Goal: Task Accomplishment & Management: Manage account settings

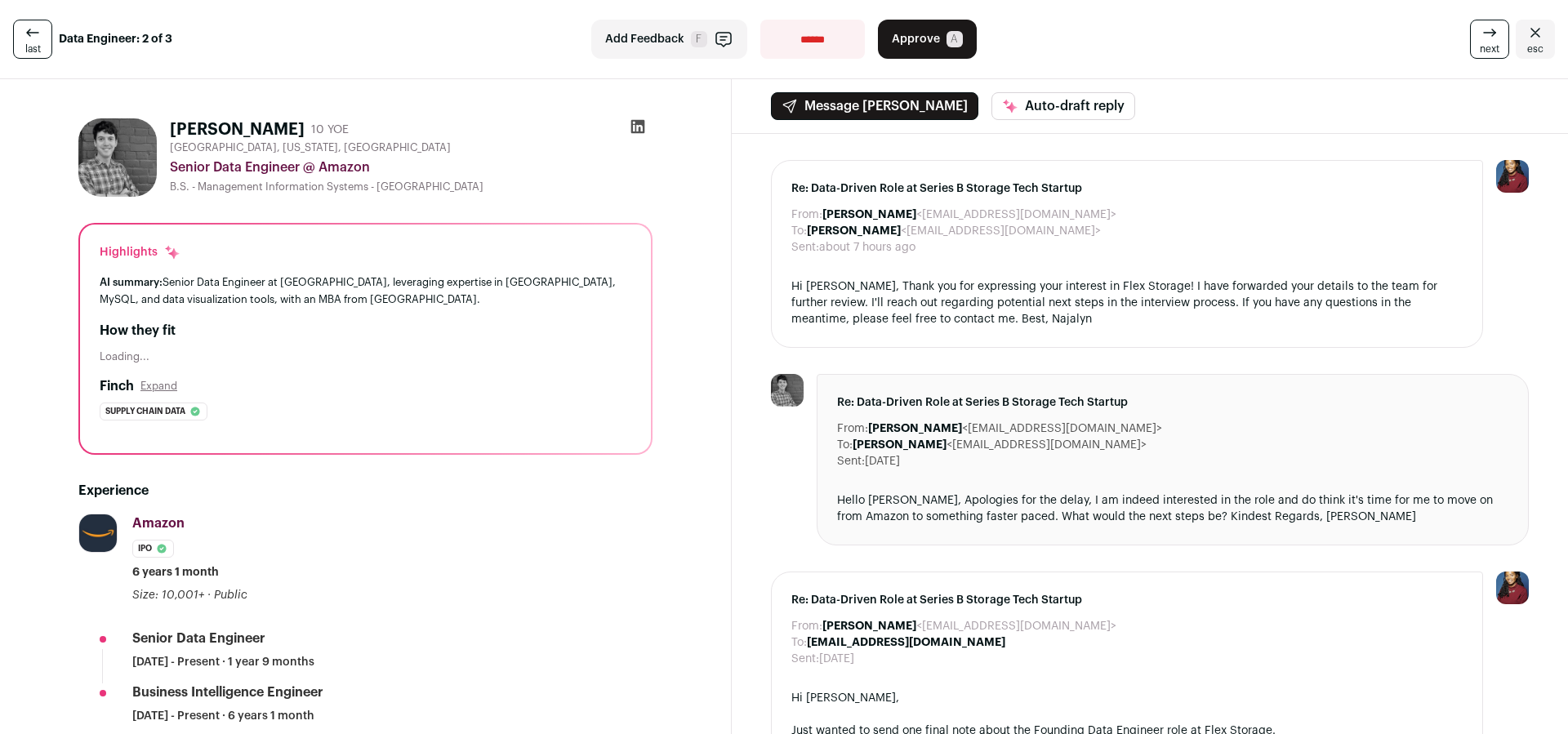
drag, startPoint x: 928, startPoint y: 41, endPoint x: 920, endPoint y: 54, distance: 15.3
click at [927, 41] on span "Approve" at bounding box center [915, 39] width 48 height 17
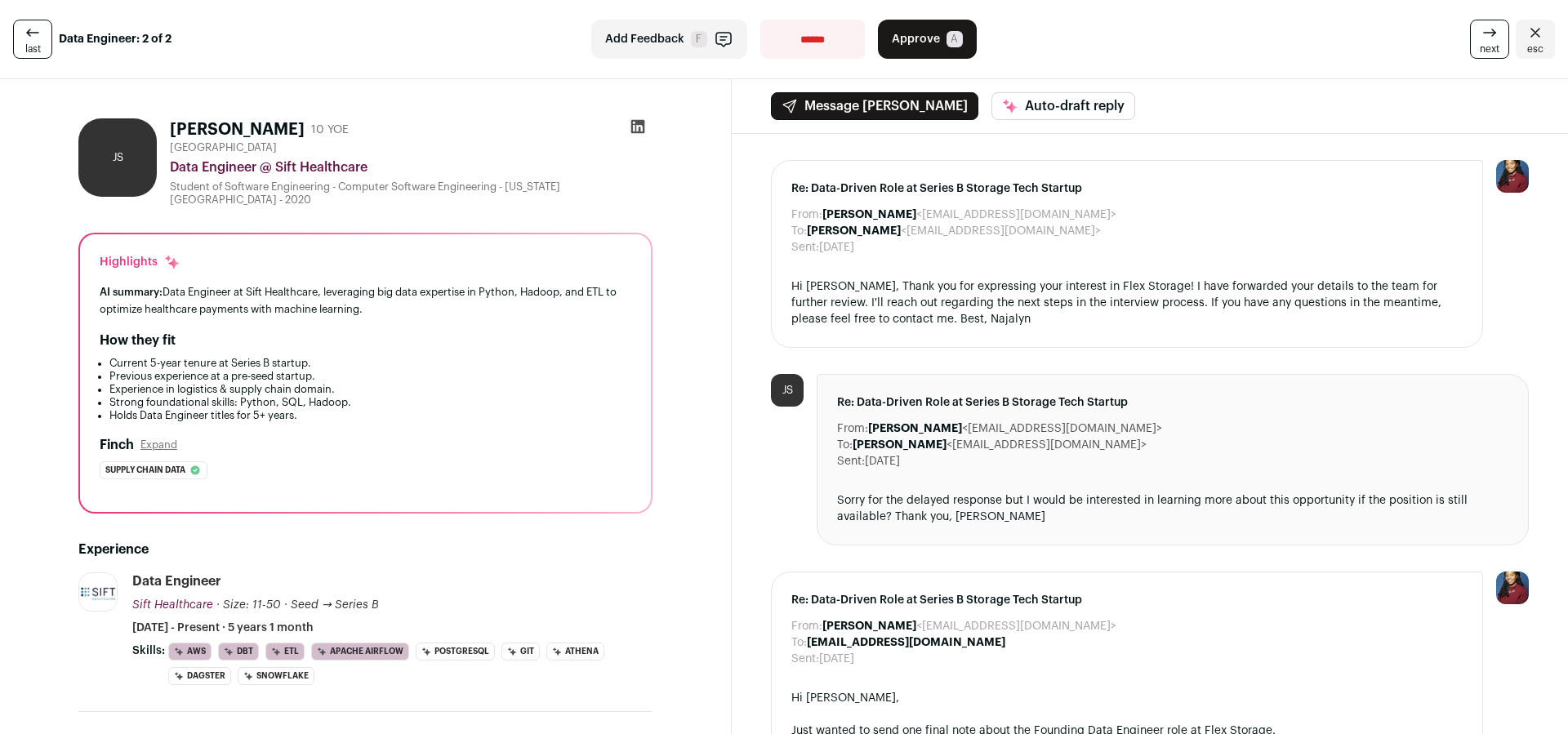
click at [644, 125] on icon at bounding box center [638, 127] width 14 height 14
click at [1488, 43] on span "next" at bounding box center [1490, 48] width 20 height 13
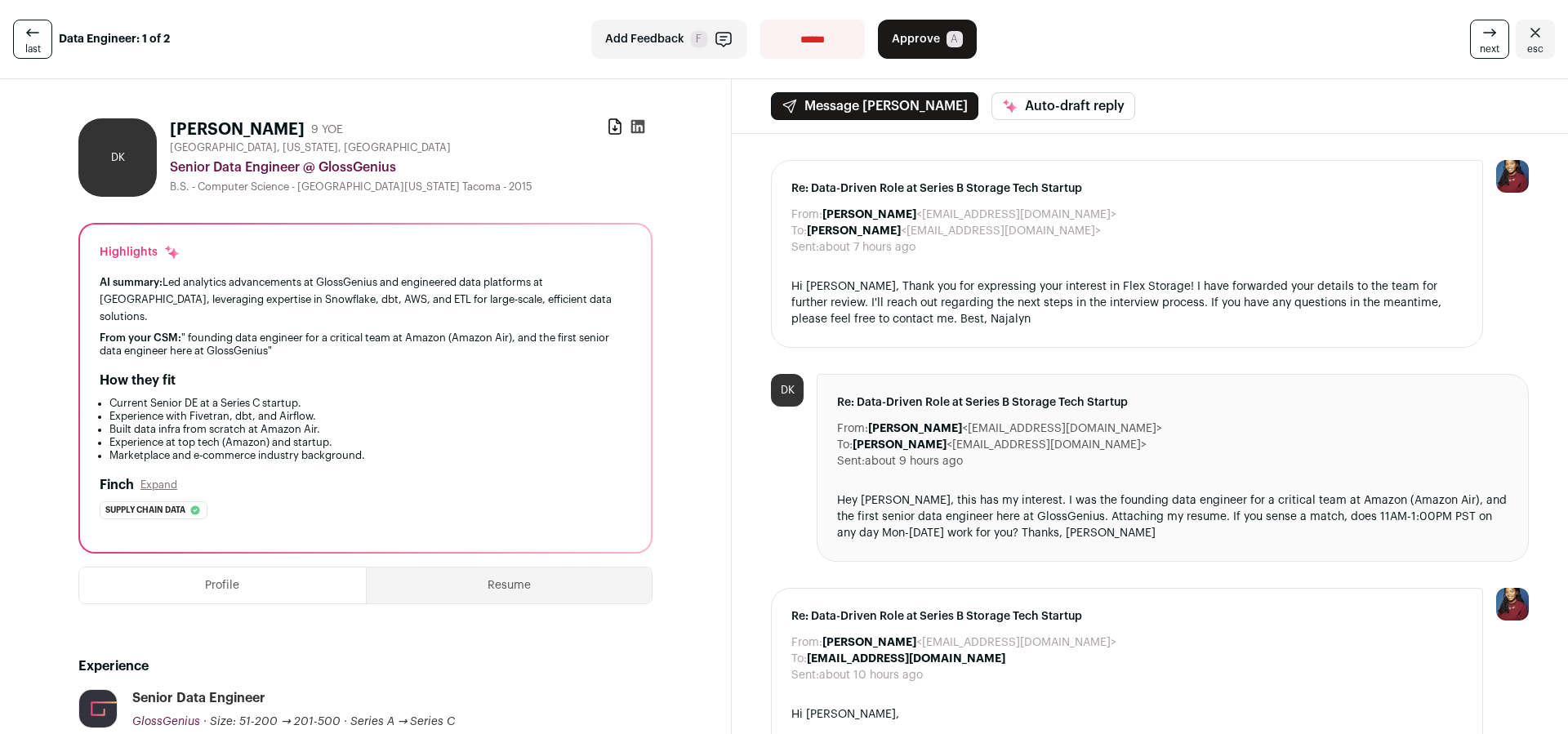
drag, startPoint x: 916, startPoint y: 41, endPoint x: 762, endPoint y: 271, distance: 276.8
click at [916, 41] on span "Approve" at bounding box center [915, 39] width 48 height 17
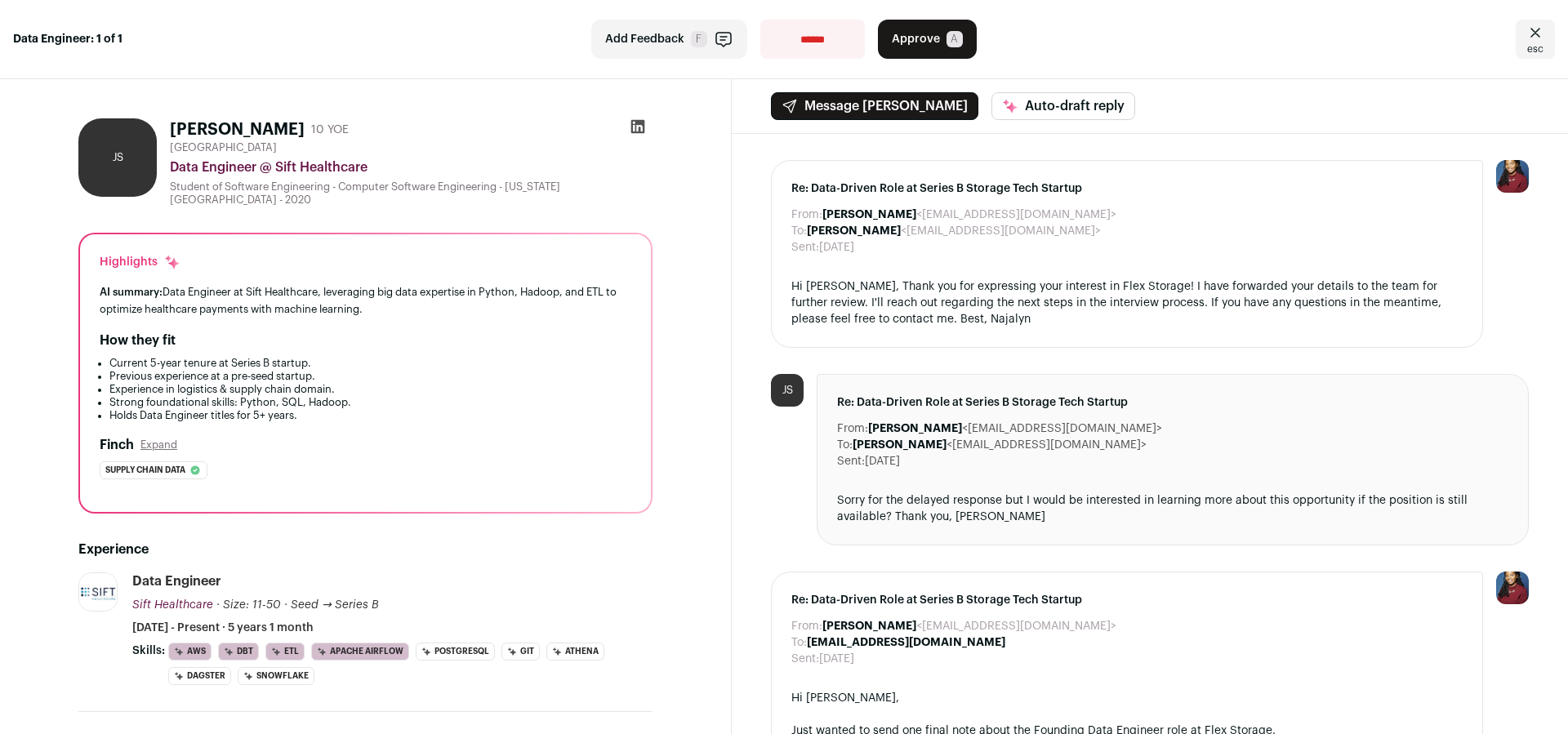
drag, startPoint x: 922, startPoint y: 42, endPoint x: 863, endPoint y: 308, distance: 272.5
click at [922, 42] on span "Approve" at bounding box center [915, 39] width 48 height 17
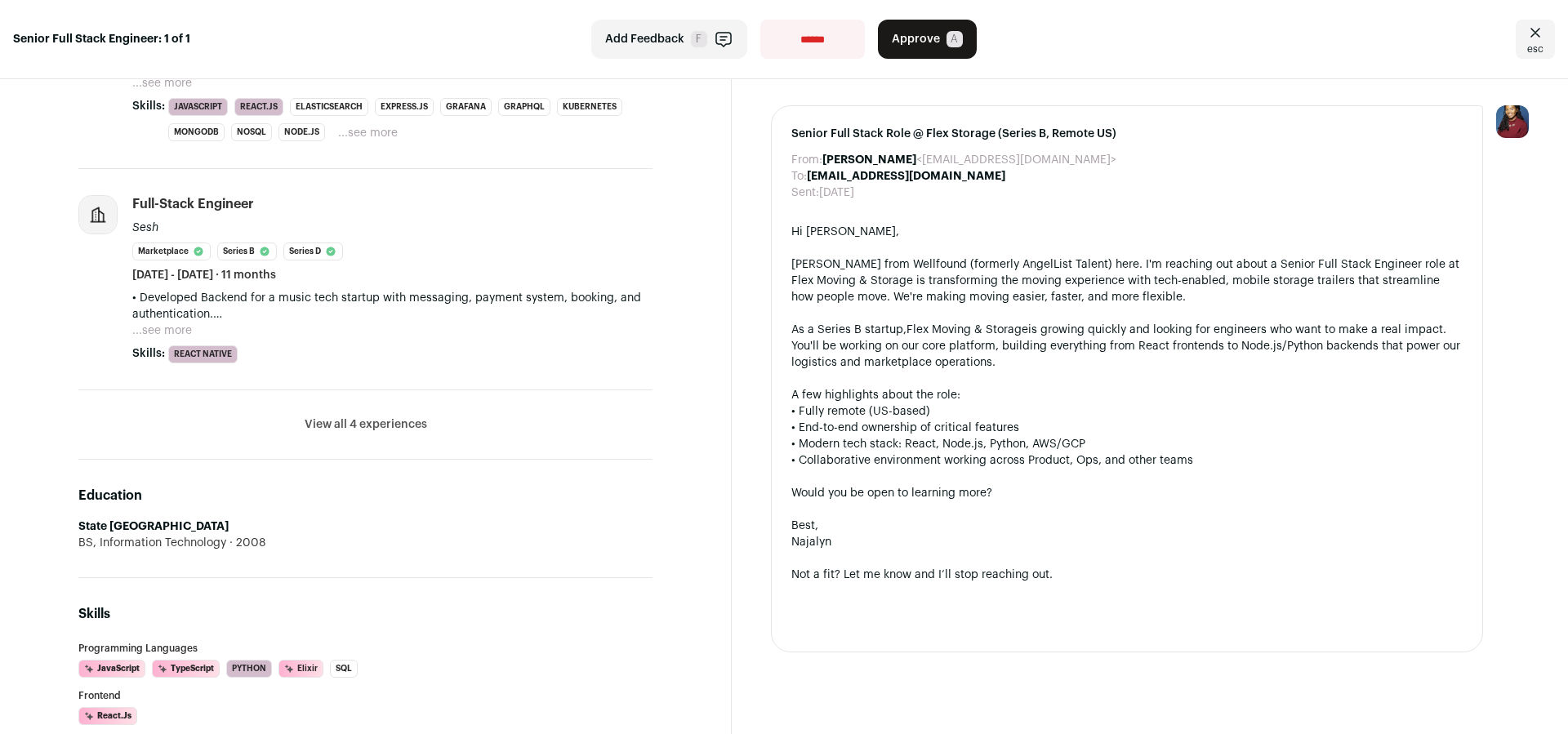
scroll to position [830, 0]
click at [351, 429] on button "View all 4 experiences" at bounding box center [365, 424] width 123 height 17
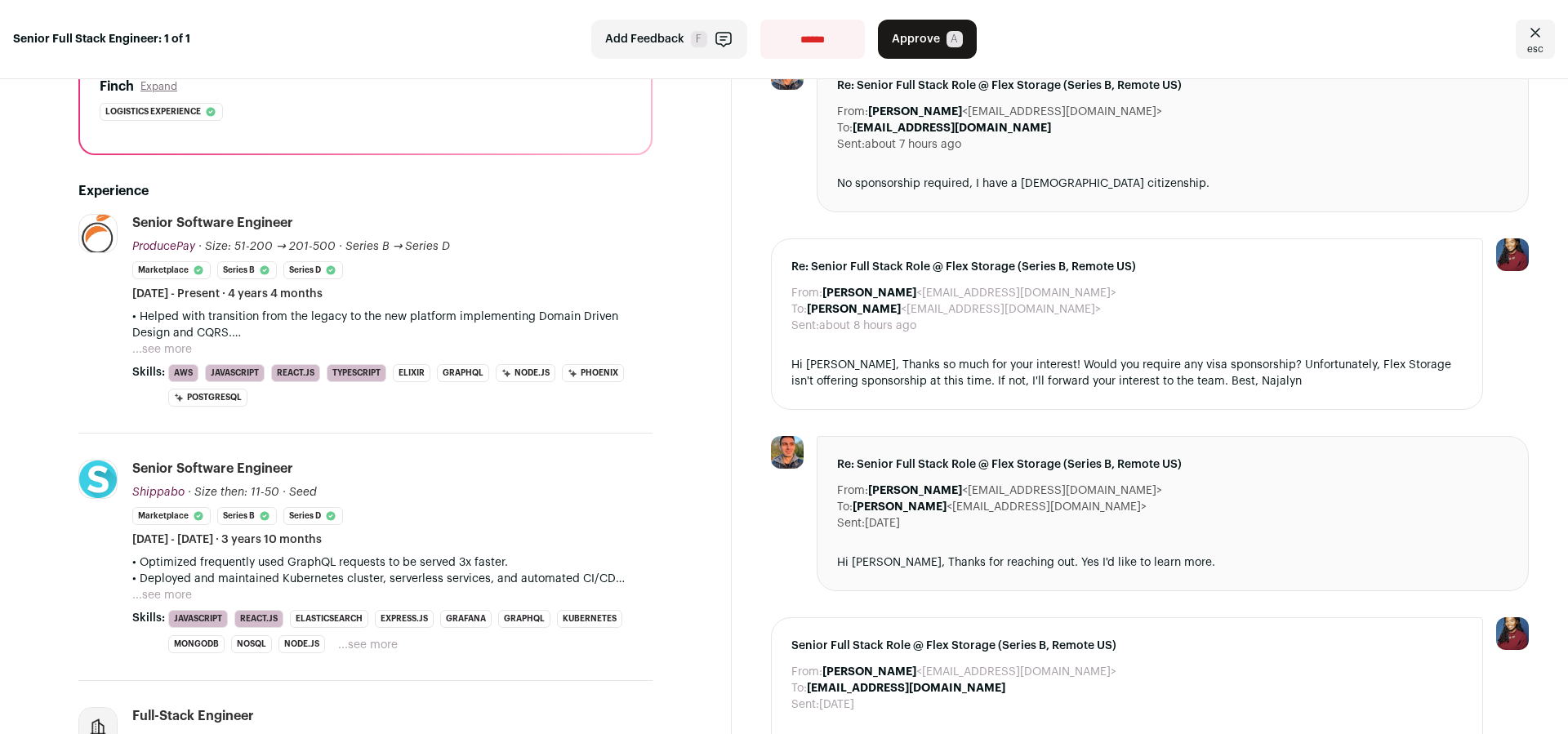
scroll to position [360, 0]
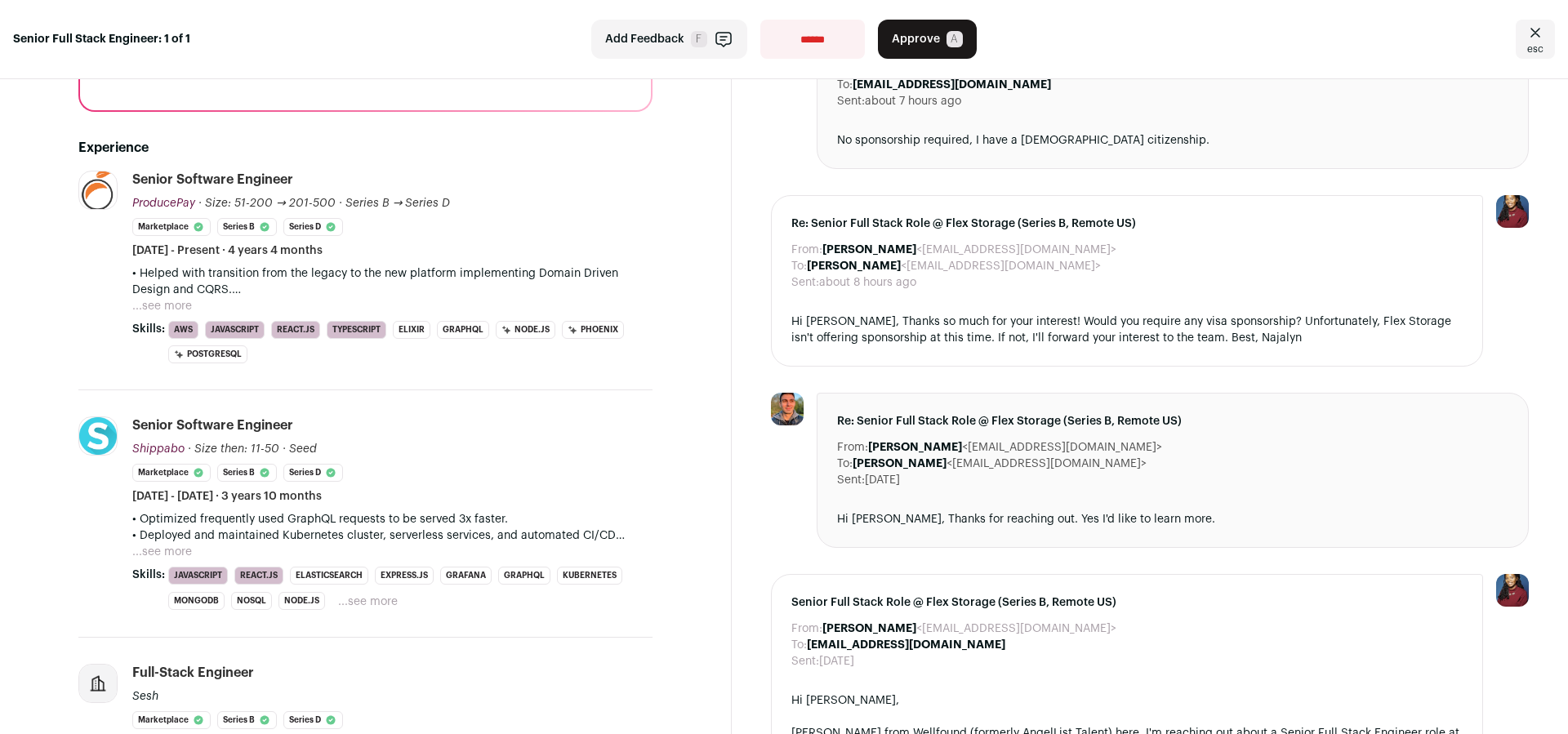
drag, startPoint x: 148, startPoint y: 307, endPoint x: 257, endPoint y: 304, distance: 109.0
click at [148, 307] on button "...see more" at bounding box center [162, 306] width 60 height 17
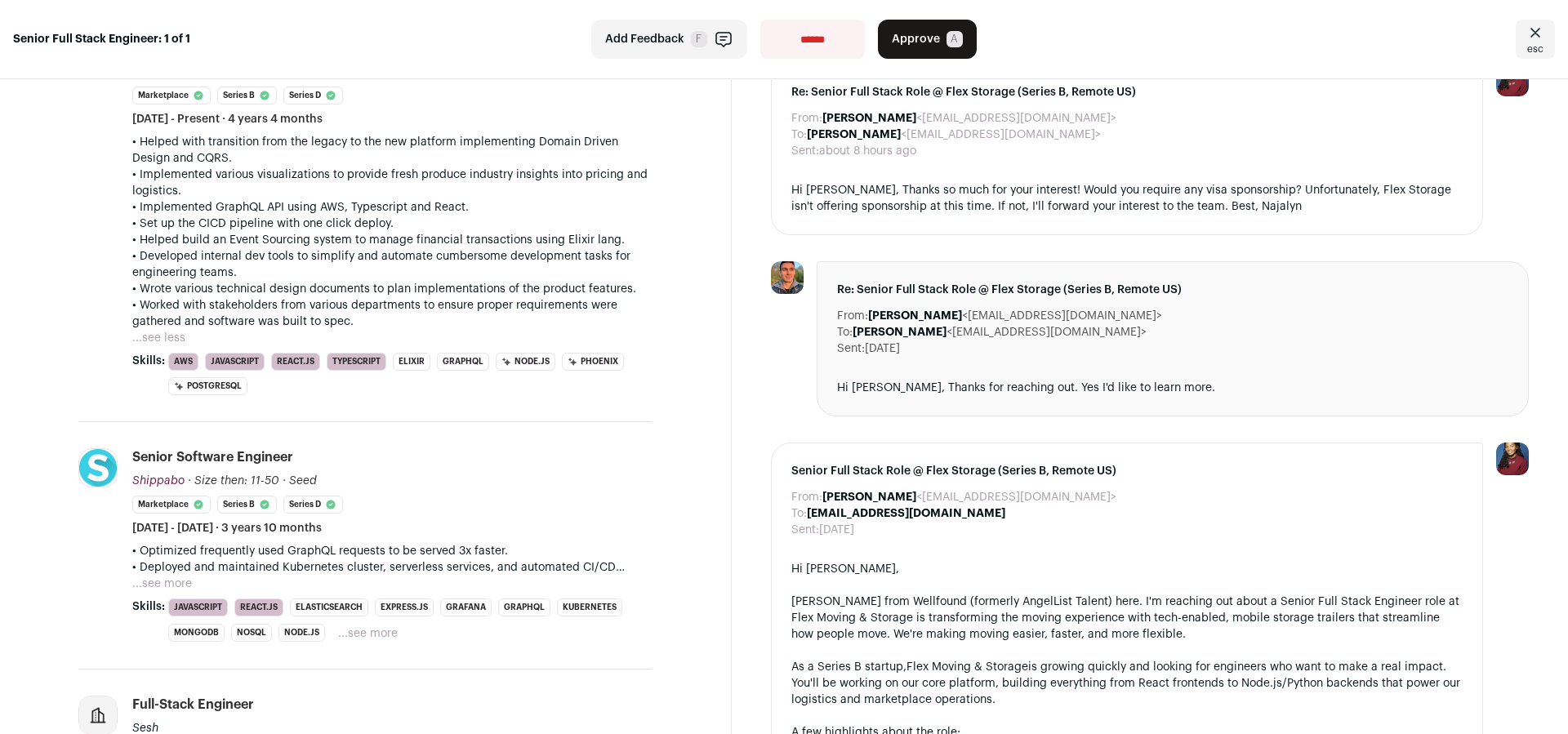
scroll to position [659, 0]
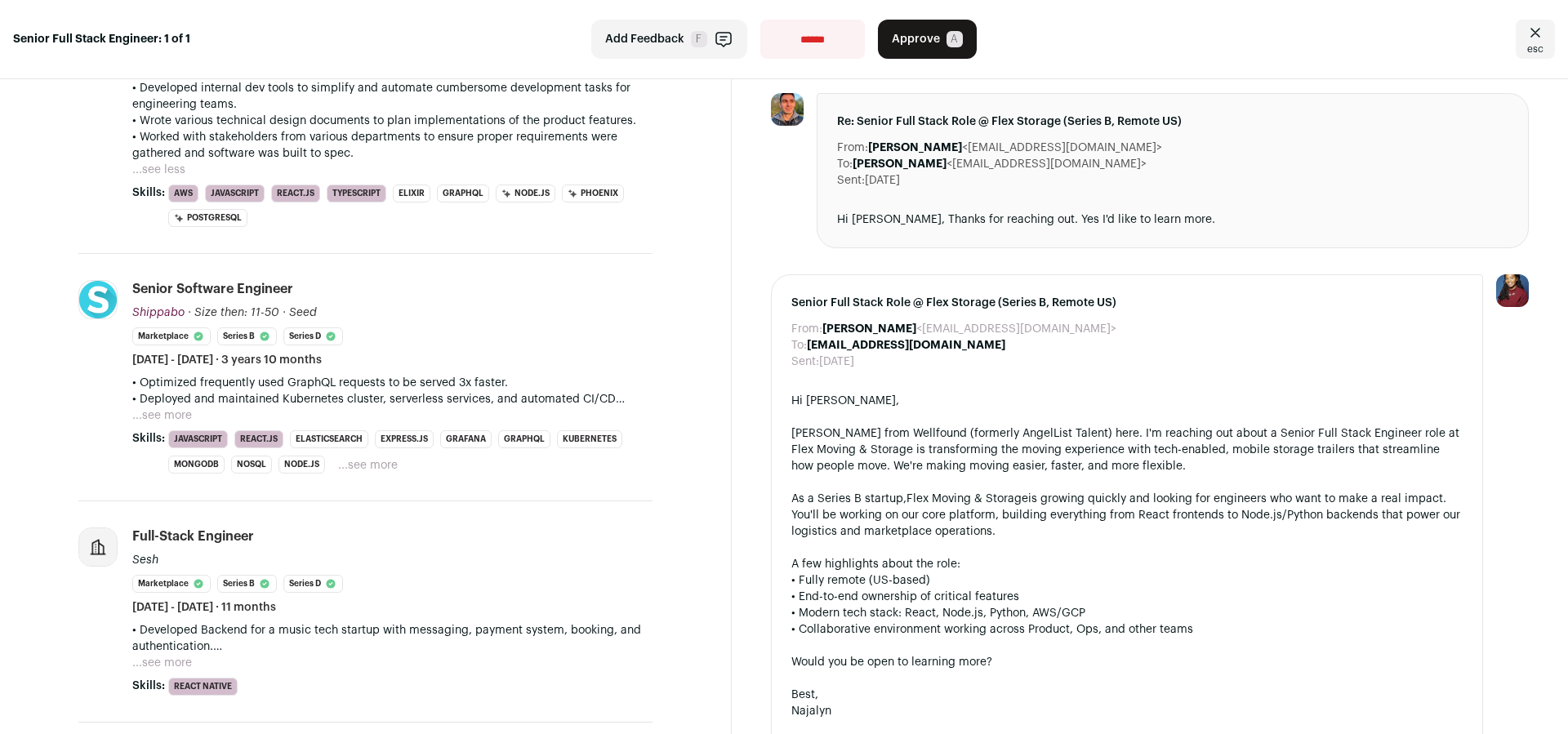
drag, startPoint x: 154, startPoint y: 416, endPoint x: 450, endPoint y: 388, distance: 297.3
click at [155, 416] on button "...see more" at bounding box center [162, 415] width 60 height 17
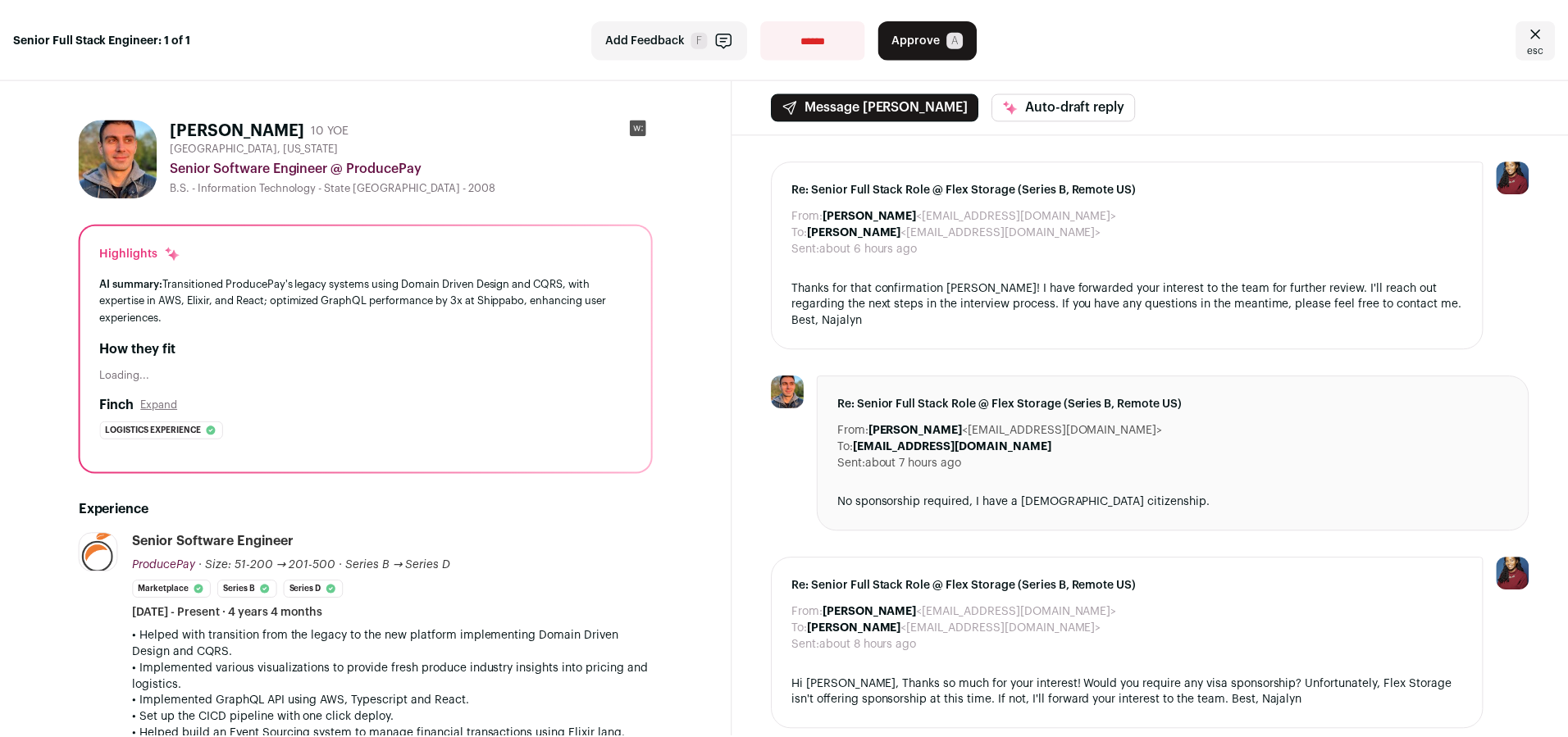
scroll to position [0, 0]
drag, startPoint x: 907, startPoint y: 43, endPoint x: 868, endPoint y: 110, distance: 77.5
click at [907, 42] on span "Approve" at bounding box center [920, 39] width 48 height 17
